Goal: Task Accomplishment & Management: Use online tool/utility

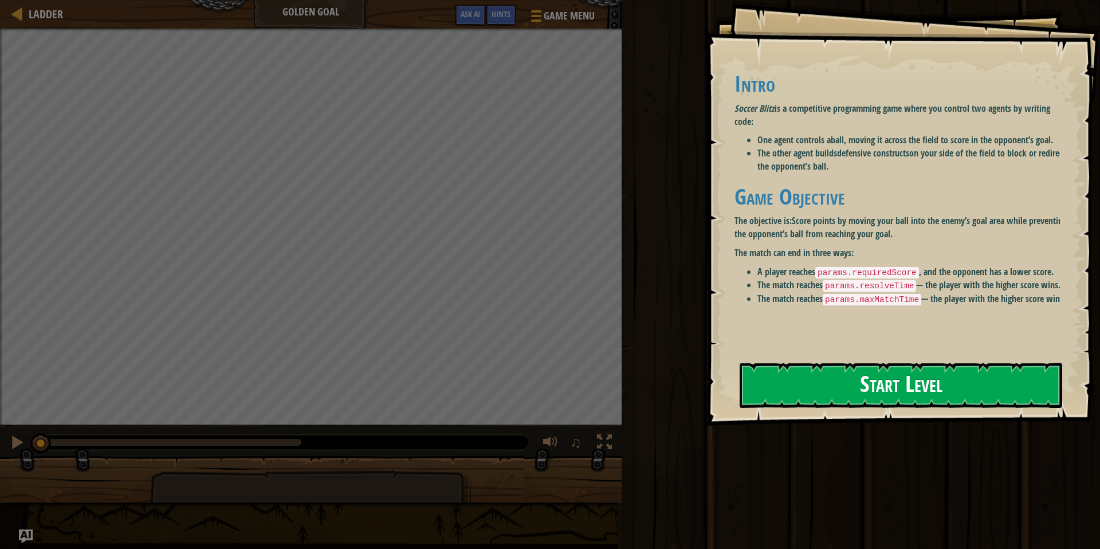
click at [830, 384] on button "Start Level" at bounding box center [901, 385] width 323 height 45
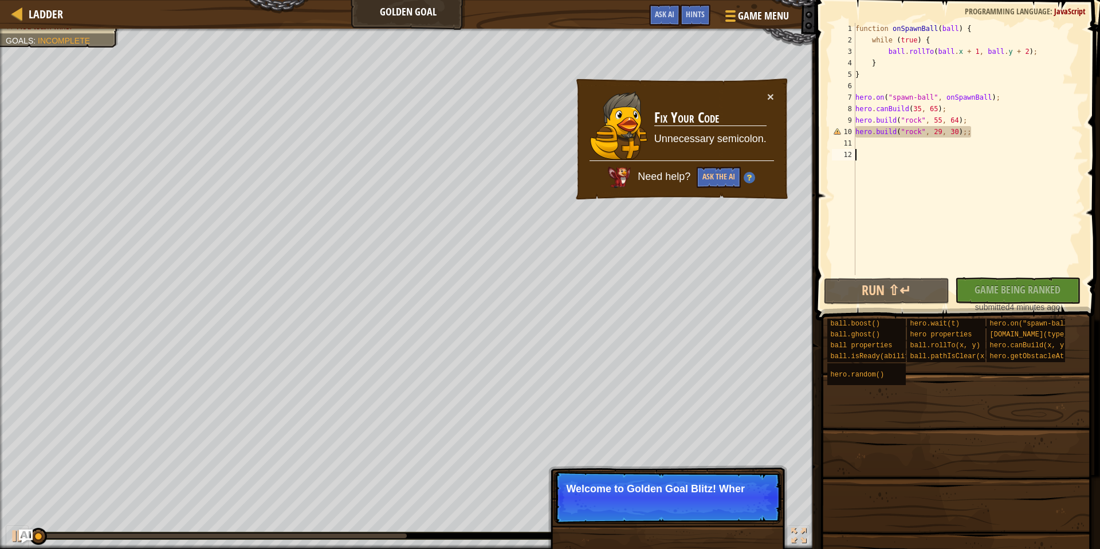
click at [720, 156] on td "Fix Your Code Unnecessary semicolon." at bounding box center [710, 126] width 113 height 70
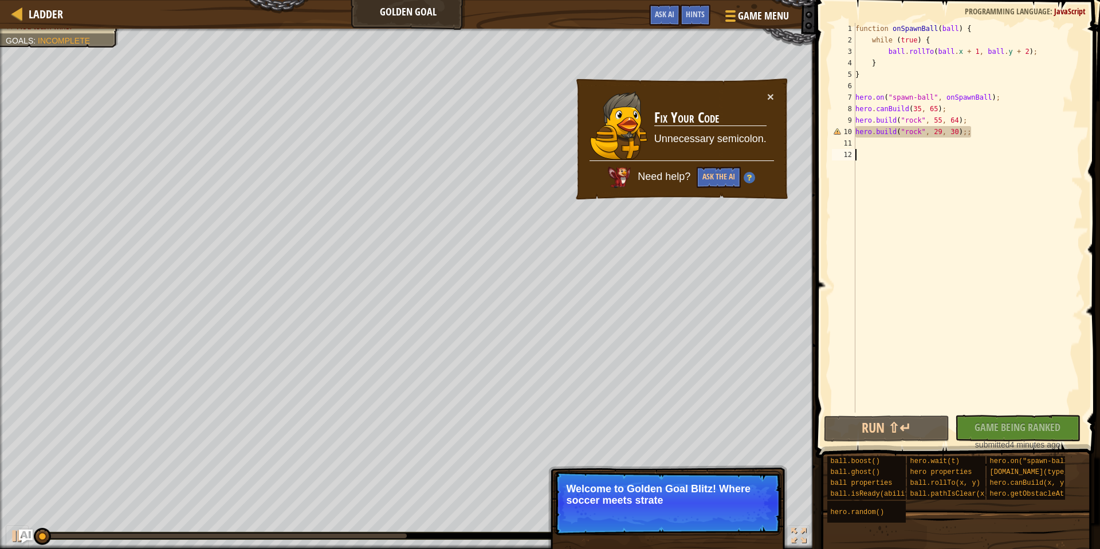
click at [946, 144] on div "function onSpawnBall ( ball ) { while ( true ) { ball . rollTo ( ball . x + 1 ,…" at bounding box center [968, 229] width 230 height 413
click at [979, 126] on div "function onSpawnBall ( ball ) { while ( true ) { ball . rollTo ( ball . x + 1 ,…" at bounding box center [968, 229] width 230 height 413
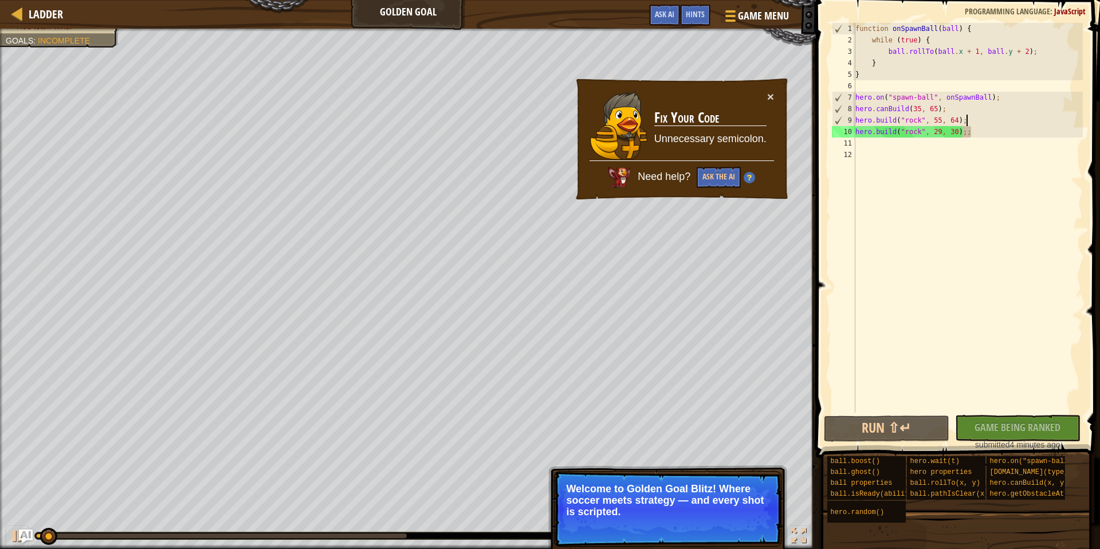
click at [981, 127] on div "function onSpawnBall ( ball ) { while ( true ) { ball . rollTo ( ball . x + 1 ,…" at bounding box center [968, 229] width 230 height 413
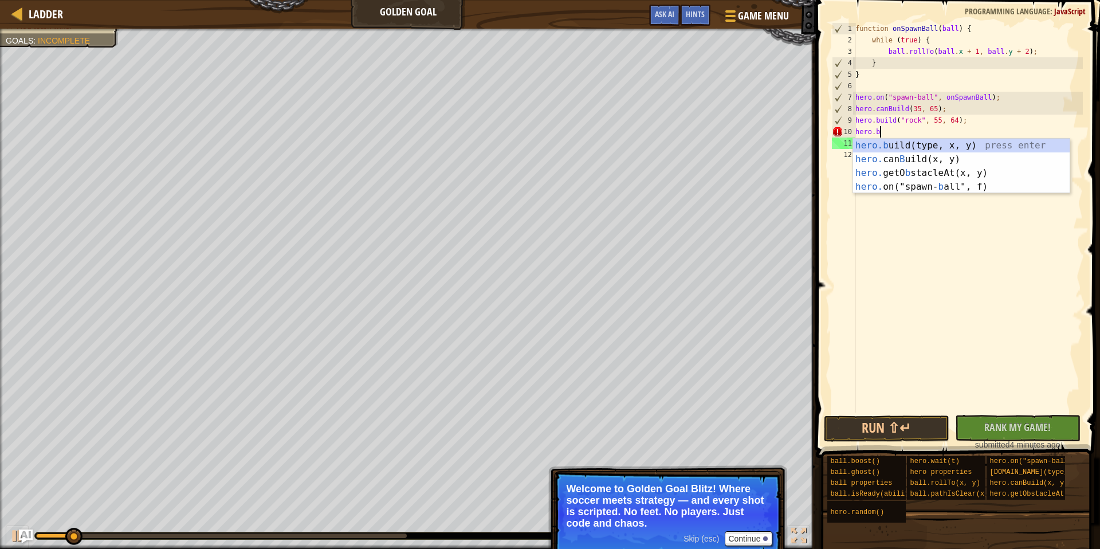
type textarea "hero."
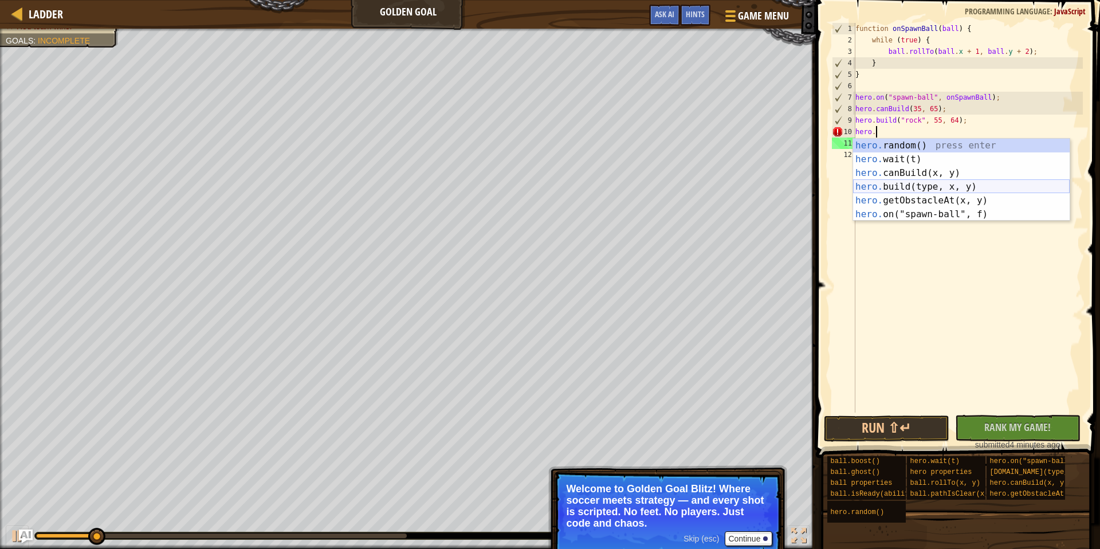
click at [869, 186] on div "hero. random() press enter hero. wait(t) press enter hero. canBuild(x, y) press…" at bounding box center [961, 194] width 217 height 110
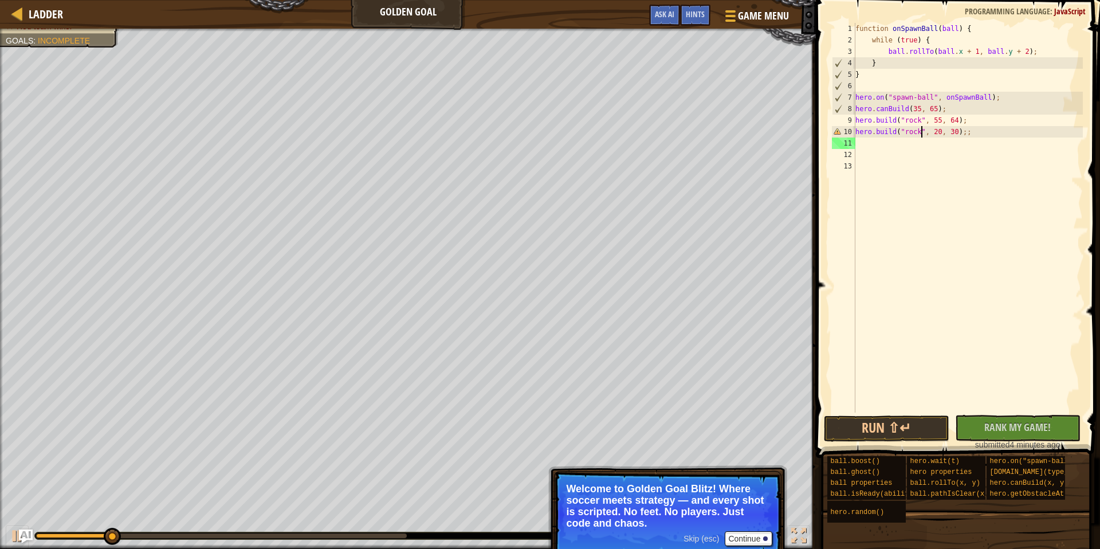
click at [923, 134] on div "function onSpawnBall ( ball ) { while ( true ) { ball . rollTo ( ball . x + 1 ,…" at bounding box center [968, 229] width 230 height 413
type textarea "[DOMAIN_NAME]("rock", 20, 30);;"
click at [917, 134] on div "function onSpawnBall ( ball ) { while ( true ) { ball . rollTo ( ball . x + 1 ,…" at bounding box center [968, 229] width 230 height 413
click at [920, 134] on div "function onSpawnBall ( ball ) { while ( true ) { ball . rollTo ( ball . x + 1 ,…" at bounding box center [968, 229] width 230 height 413
drag, startPoint x: 981, startPoint y: 202, endPoint x: 981, endPoint y: 224, distance: 21.2
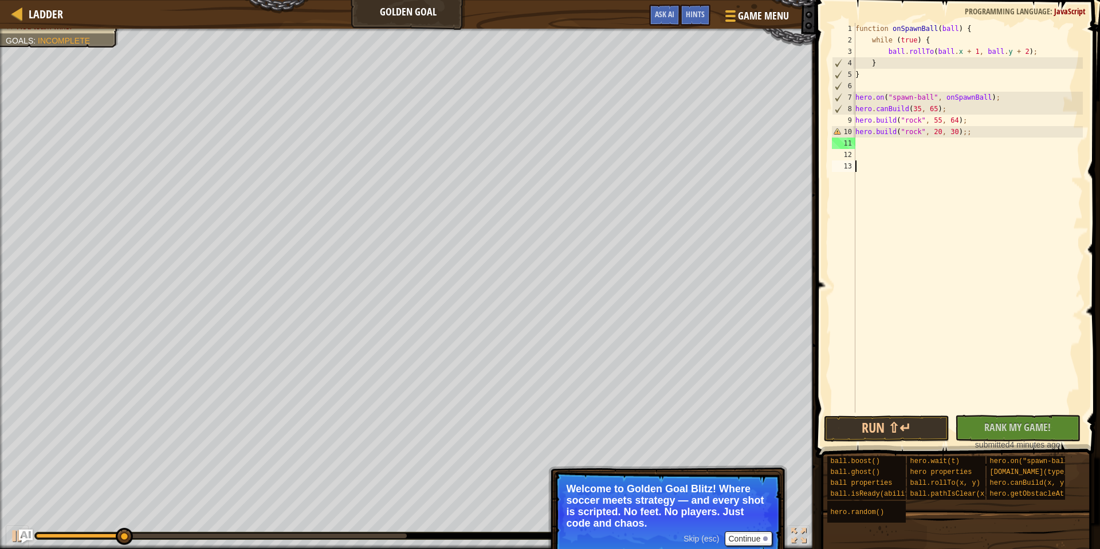
click at [981, 202] on div "function onSpawnBall ( ball ) { while ( true ) { ball . rollTo ( ball . x + 1 ,…" at bounding box center [968, 229] width 230 height 413
click at [1033, 425] on span "Rank My Game!" at bounding box center [1018, 427] width 66 height 14
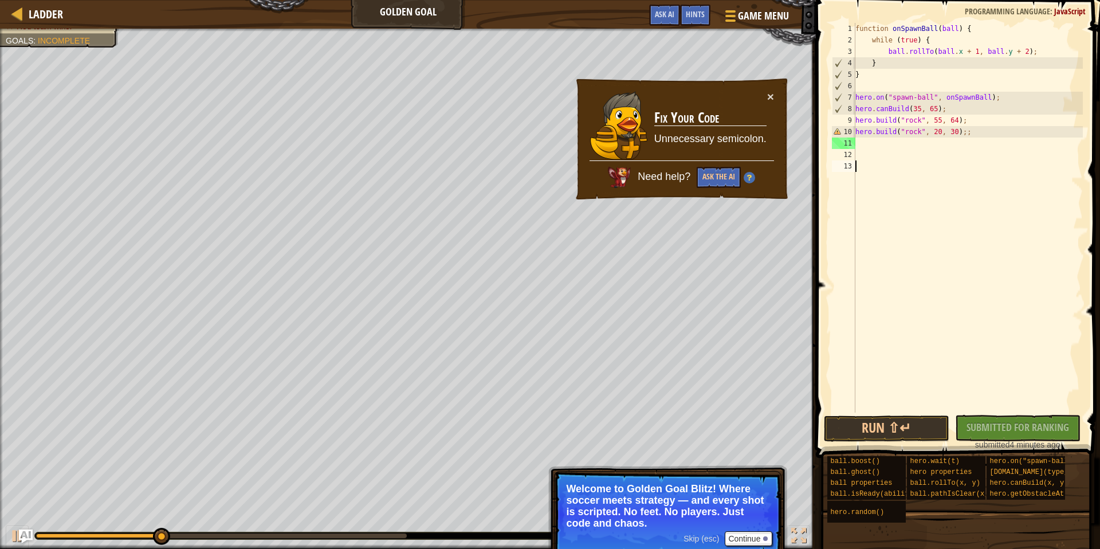
click at [876, 147] on div "function onSpawnBall ( ball ) { while ( true ) { ball . rollTo ( ball . x + 1 ,…" at bounding box center [968, 229] width 230 height 413
click at [776, 93] on div "× Fix Your Code Unnecessary semicolon. Need help? Ask the AI" at bounding box center [682, 140] width 217 height 126
click at [770, 99] on button "×" at bounding box center [770, 97] width 7 height 12
click at [941, 131] on div "function onSpawnBall ( ball ) { while ( true ) { ball . rollTo ( ball . x + 1 ,…" at bounding box center [968, 229] width 230 height 413
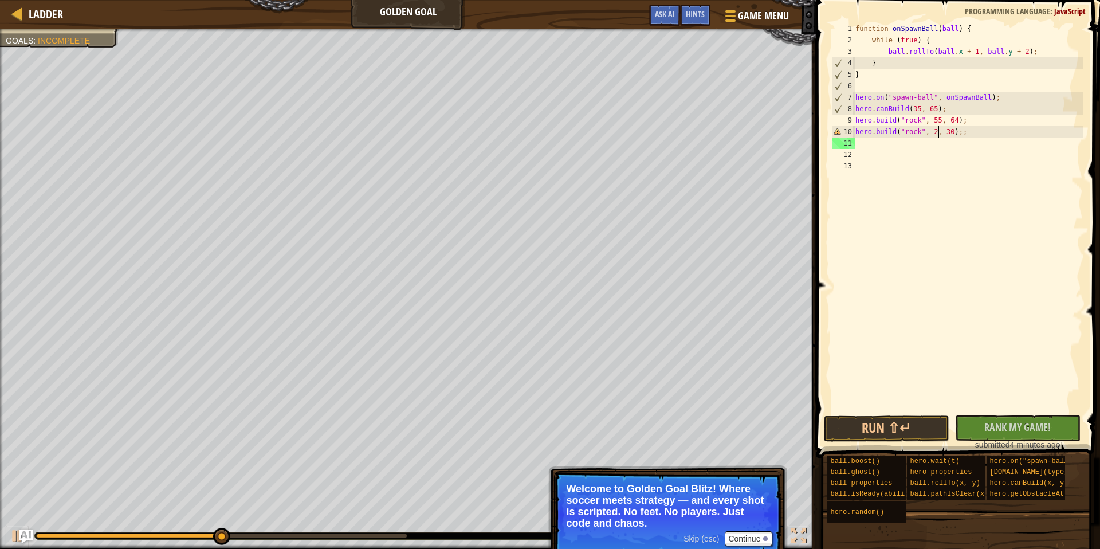
scroll to position [5, 7]
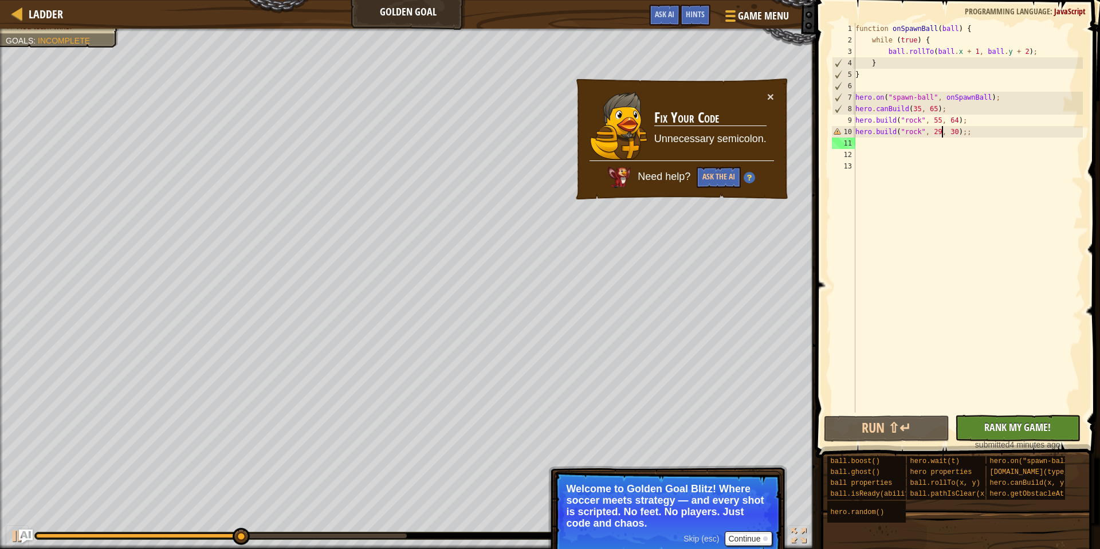
type textarea "[DOMAIN_NAME]("rock", 29, 30);;"
click at [1010, 422] on span "Rank My Game!" at bounding box center [1018, 427] width 66 height 14
click at [962, 363] on div "function onSpawnBall ( ball ) { while ( true ) { ball . rollTo ( ball . x + 1 ,…" at bounding box center [968, 229] width 230 height 413
click at [961, 360] on div "function onSpawnBall ( ball ) { while ( true ) { ball . rollTo ( ball . x + 1 ,…" at bounding box center [968, 229] width 230 height 413
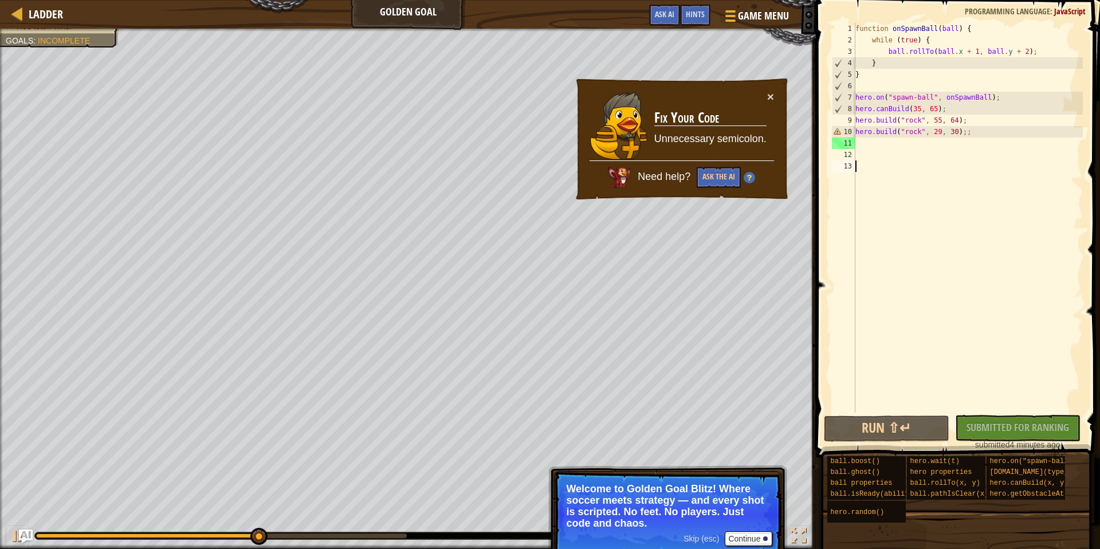
click at [960, 360] on div "function onSpawnBall ( ball ) { while ( true ) { ball . rollTo ( ball . x + 1 ,…" at bounding box center [968, 229] width 230 height 413
click at [857, 139] on div "function onSpawnBall ( ball ) { while ( true ) { ball . rollTo ( ball . x + 1 ,…" at bounding box center [968, 229] width 230 height 413
type textarea "h"
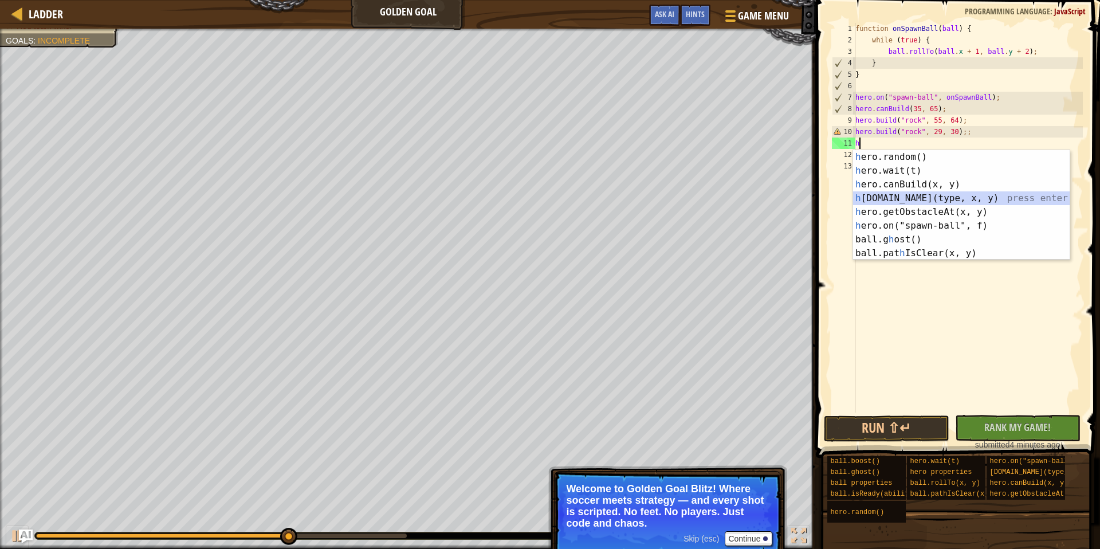
click at [927, 201] on div "h ero.random() press enter h ero.wait(t) press enter h ero.canBuild(x, y) press…" at bounding box center [961, 219] width 217 height 138
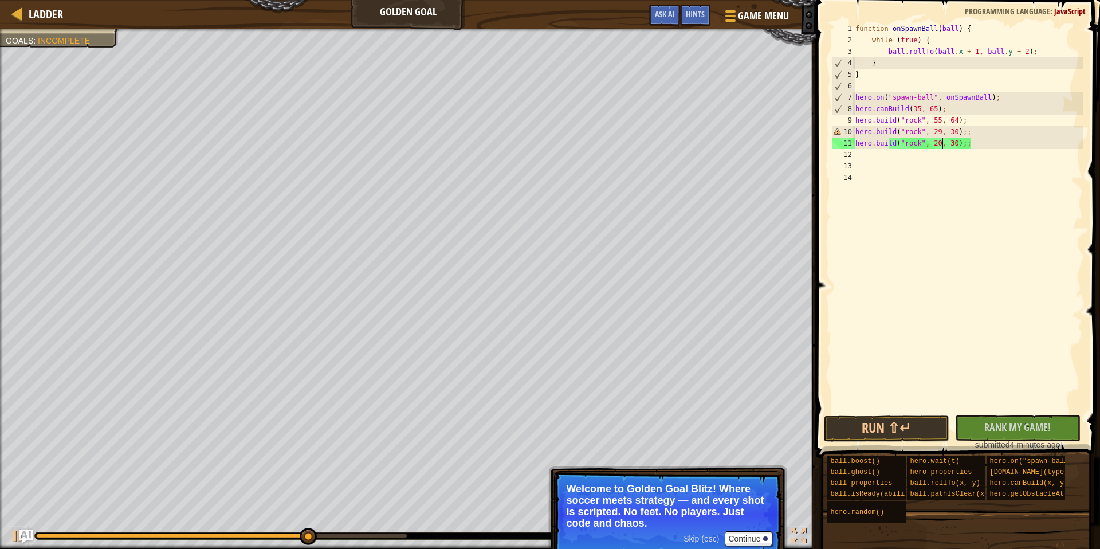
click at [943, 144] on div "function onSpawnBall ( ball ) { while ( true ) { ball . rollTo ( ball . x + 1 ,…" at bounding box center [968, 229] width 230 height 413
click at [957, 141] on div "function onSpawnBall ( ball ) { while ( true ) { ball . rollTo ( ball . x + 1 ,…" at bounding box center [968, 229] width 230 height 413
click at [960, 146] on div "function onSpawnBall ( ball ) { while ( true ) { ball . rollTo ( ball . x + 1 ,…" at bounding box center [968, 229] width 230 height 413
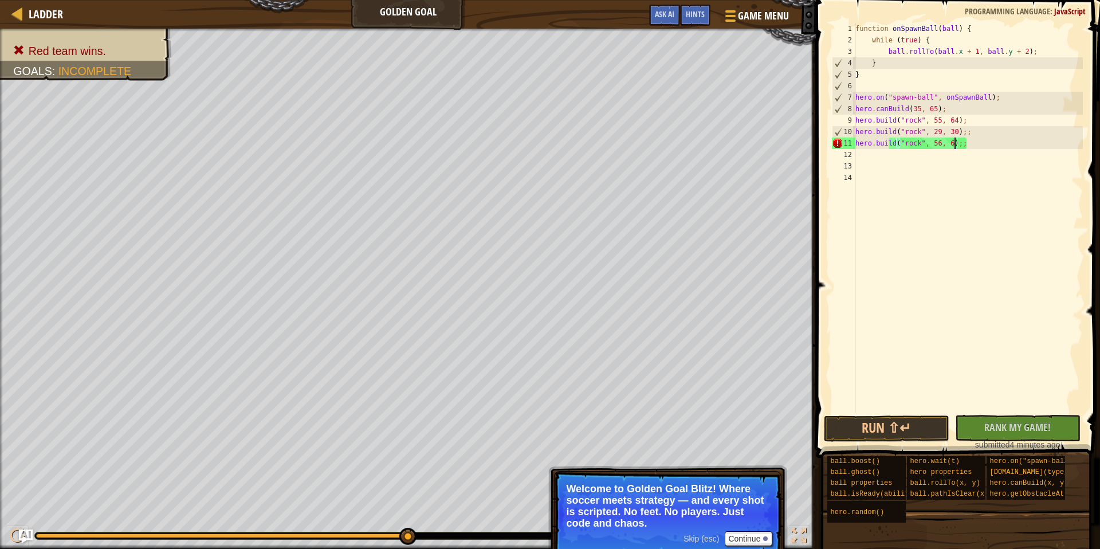
scroll to position [5, 9]
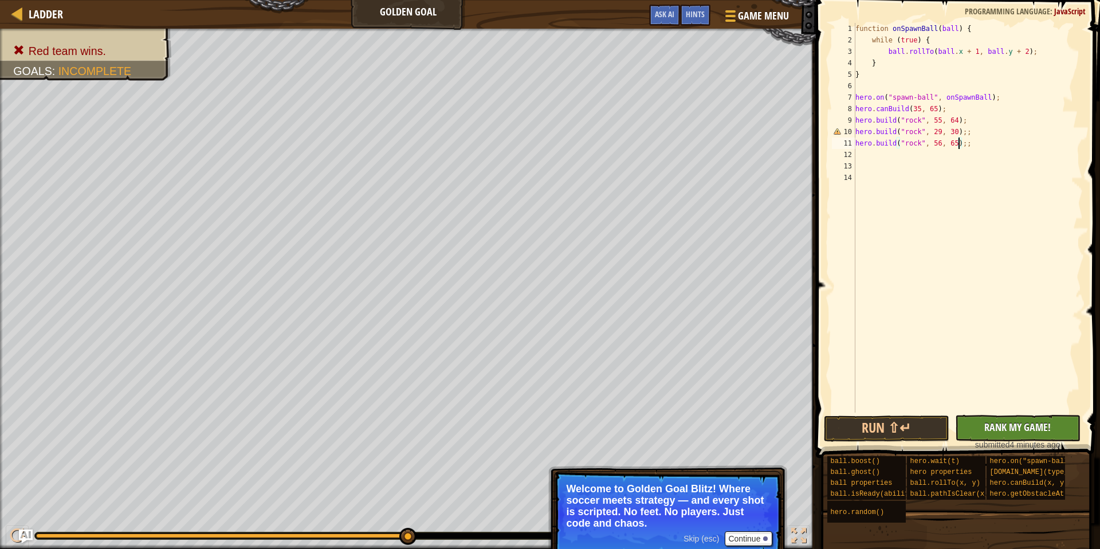
type textarea "[DOMAIN_NAME]("rock", 56, 65);;"
click at [1037, 433] on span "Rank My Game!" at bounding box center [1018, 427] width 66 height 14
click at [1034, 429] on div "No New Code to Rank Rank My Game! Submitting... Submitted for Ranking Failed to…" at bounding box center [1013, 433] width 126 height 36
click at [1033, 429] on div "No New Code to Rank Rank My Game! Submitting... Submitted for Ranking Failed to…" at bounding box center [1013, 433] width 126 height 36
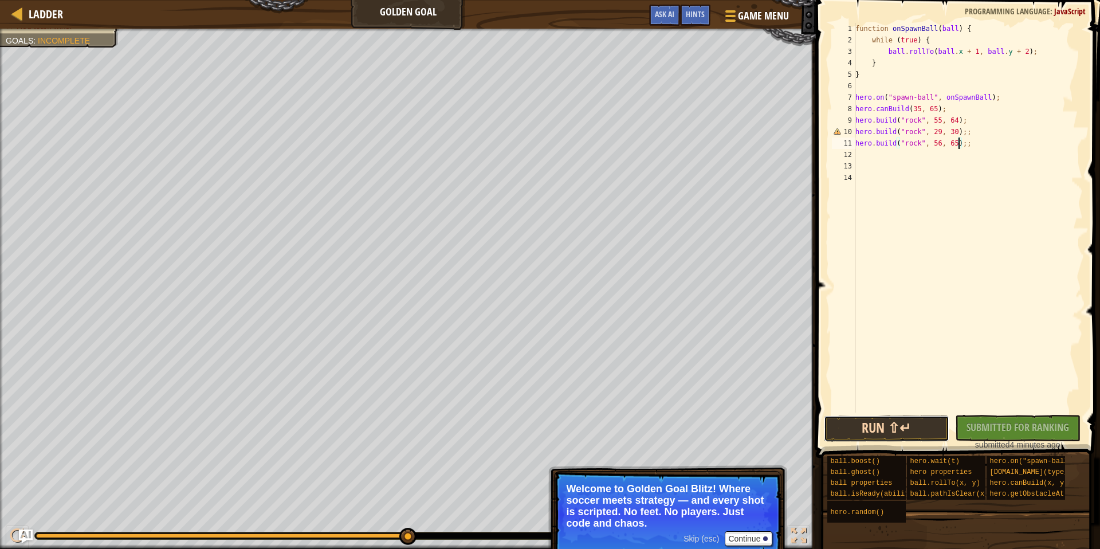
click at [906, 425] on button "Run ⇧↵" at bounding box center [887, 428] width 126 height 26
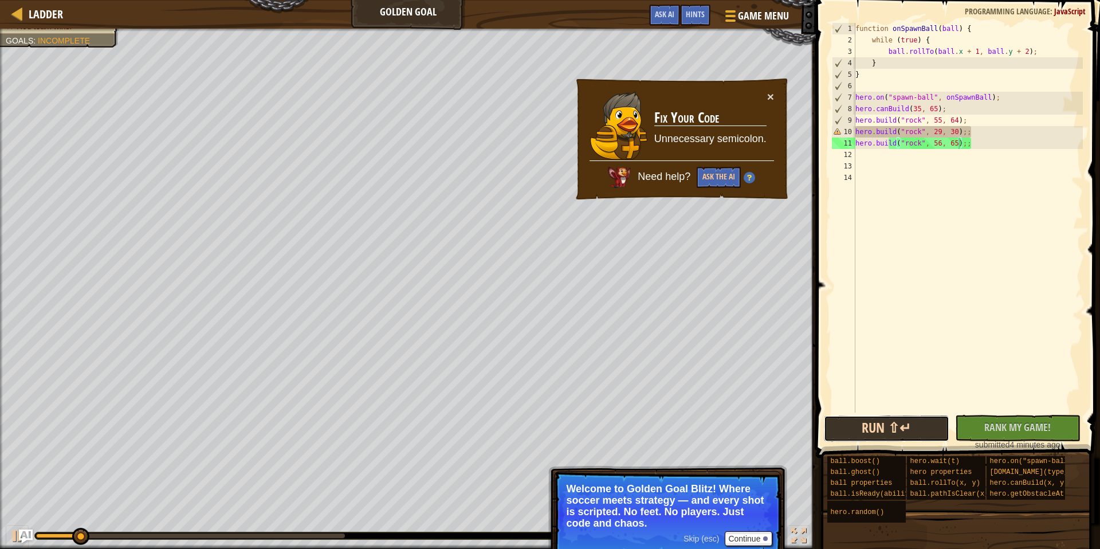
click at [902, 428] on button "Run ⇧↵" at bounding box center [887, 428] width 126 height 26
click at [14, 13] on div at bounding box center [17, 13] width 14 height 14
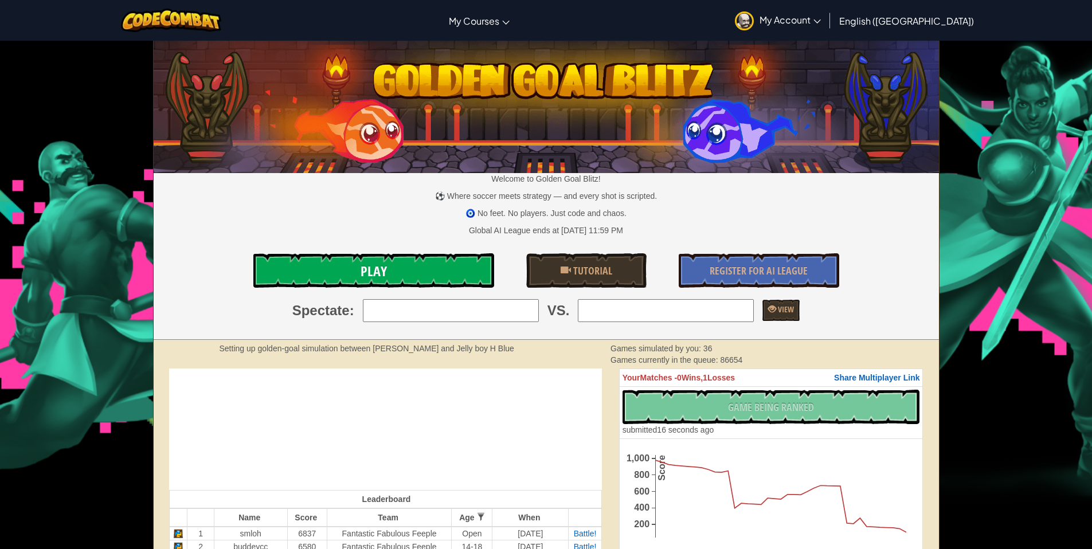
click at [381, 254] on link "Play" at bounding box center [373, 270] width 241 height 34
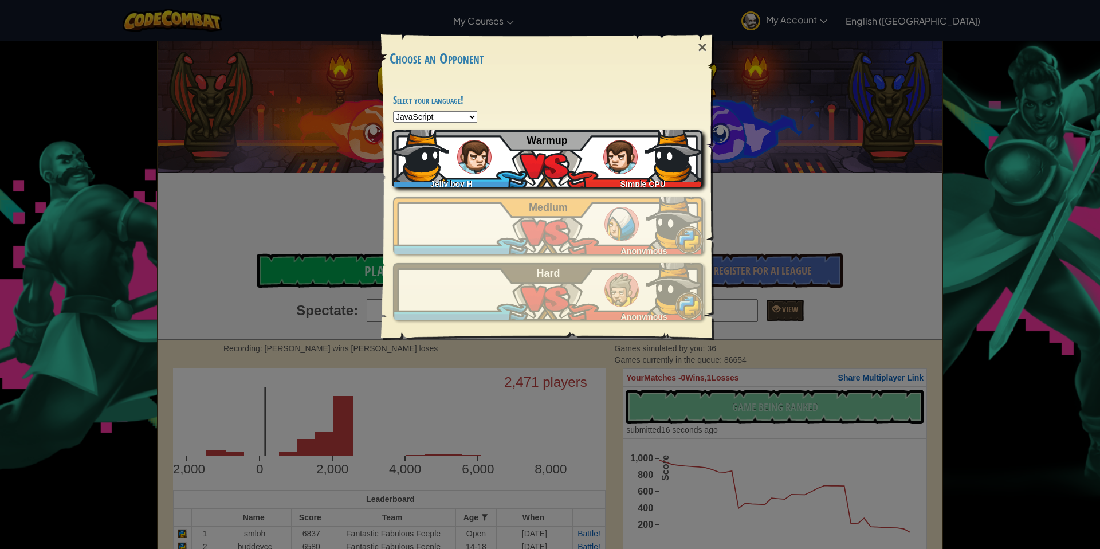
click at [542, 158] on div "Jelly boy H Simple CPU Warmup" at bounding box center [547, 158] width 311 height 57
